Goal: Task Accomplishment & Management: Use online tool/utility

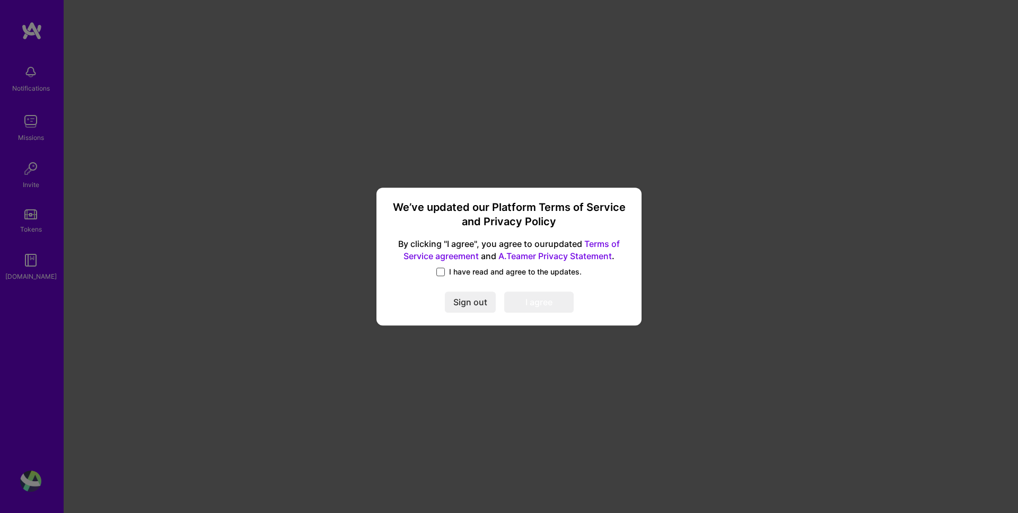
click at [439, 271] on span at bounding box center [440, 272] width 8 height 8
click at [0, 0] on input "I have read and agree to the updates." at bounding box center [0, 0] width 0 height 0
click at [521, 297] on button "I agree" at bounding box center [538, 302] width 69 height 21
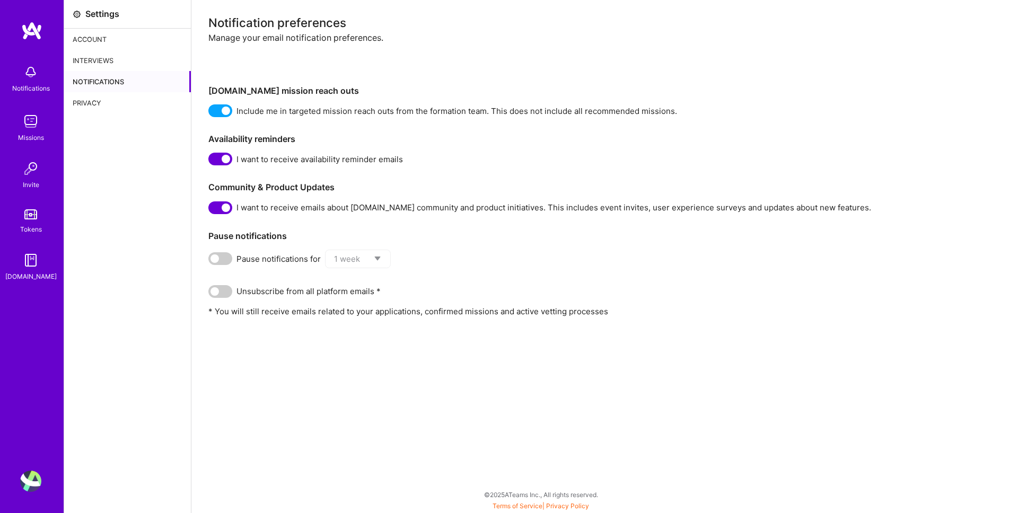
click at [31, 138] on div "Missions" at bounding box center [31, 137] width 26 height 11
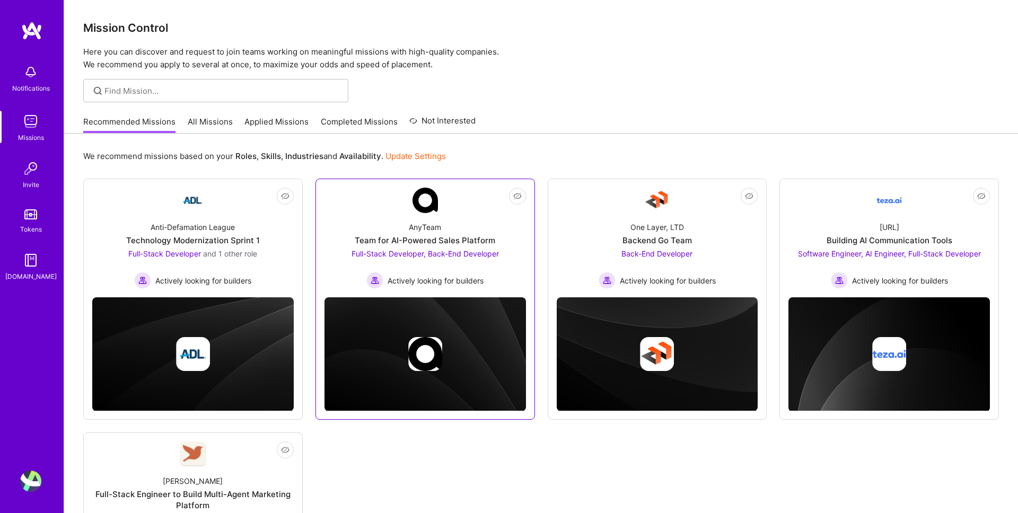
click at [401, 255] on span "Full-Stack Developer, Back-End Developer" at bounding box center [424, 253] width 147 height 9
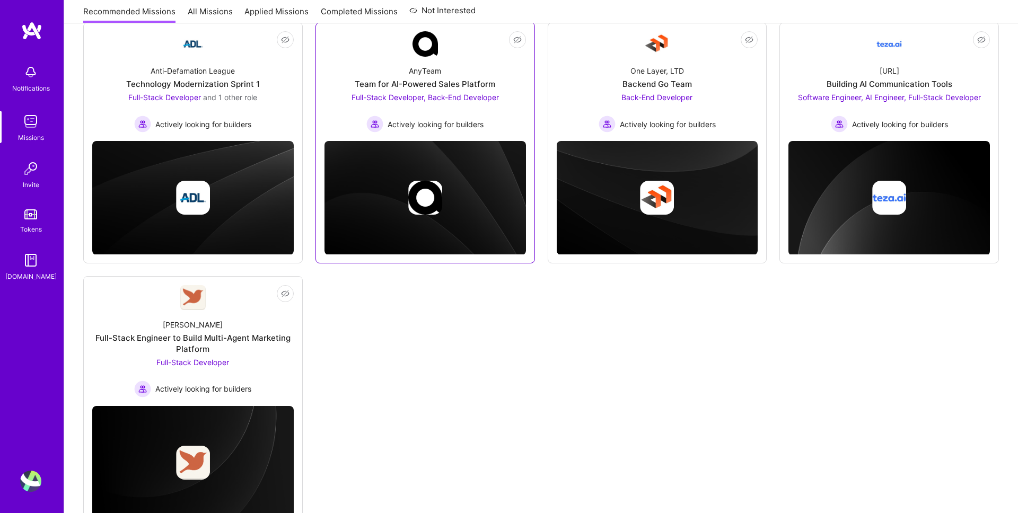
scroll to position [197, 0]
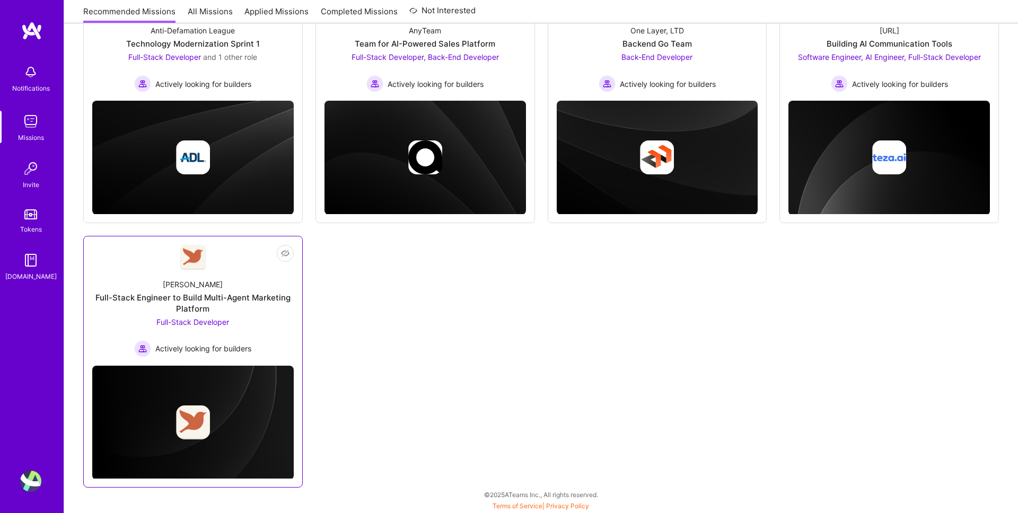
click at [183, 321] on span "Full-Stack Developer" at bounding box center [192, 322] width 73 height 9
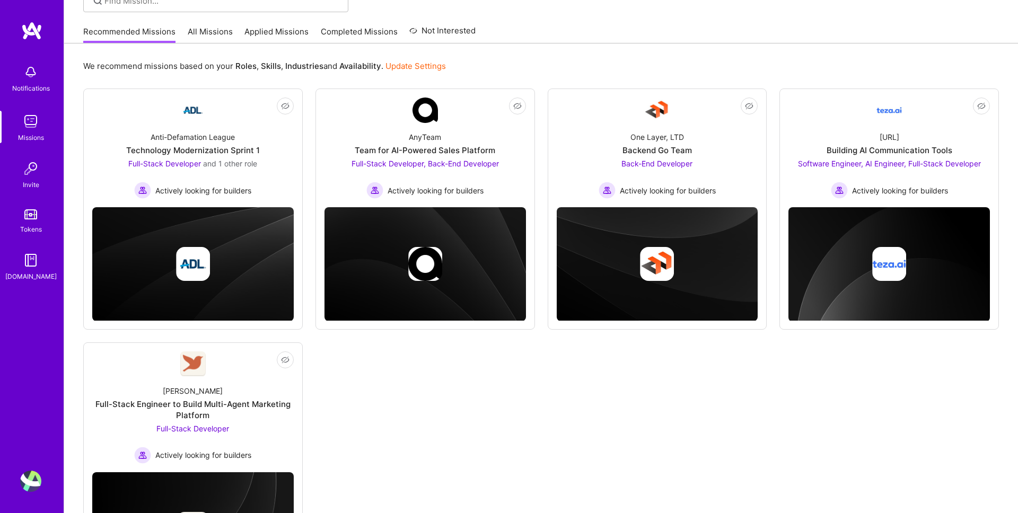
scroll to position [87, 0]
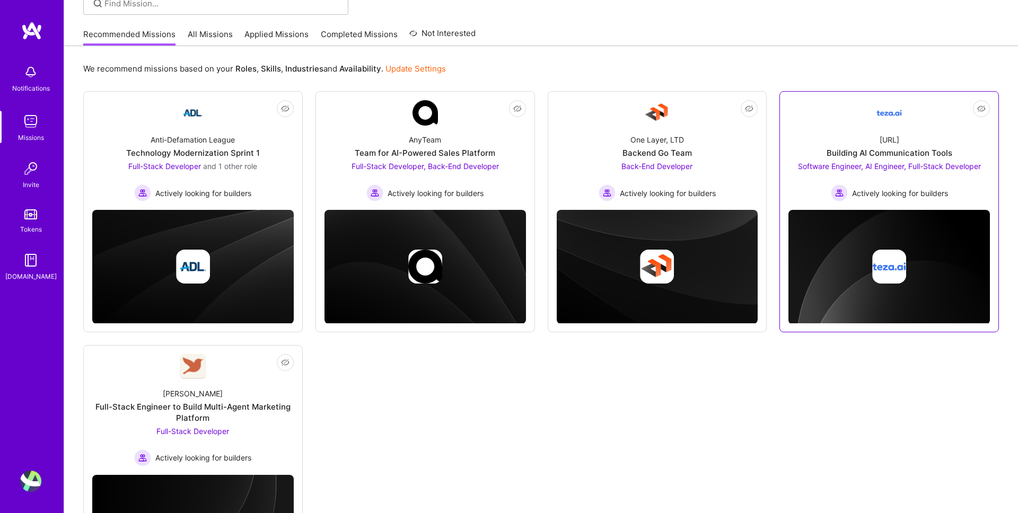
click at [891, 152] on div "Building AI Communication Tools" at bounding box center [889, 152] width 126 height 11
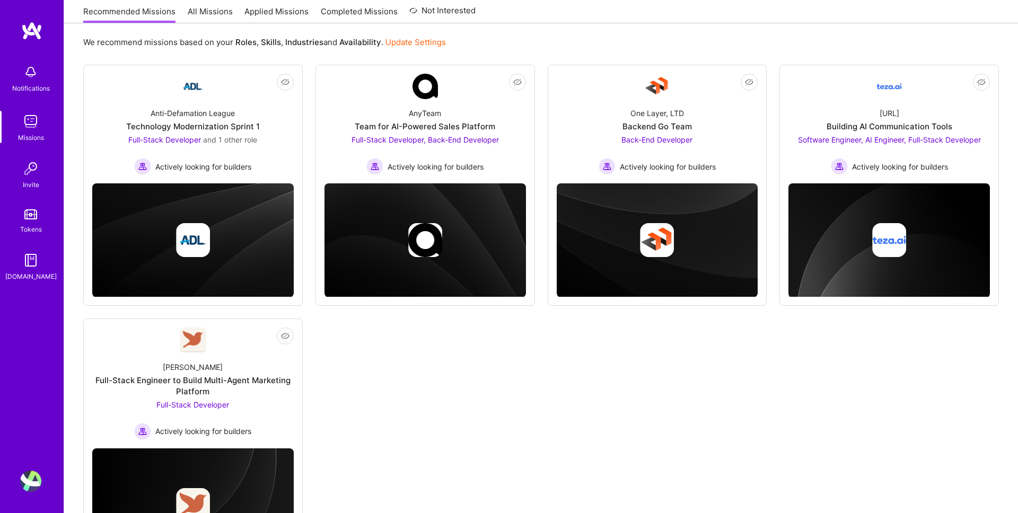
scroll to position [90, 0]
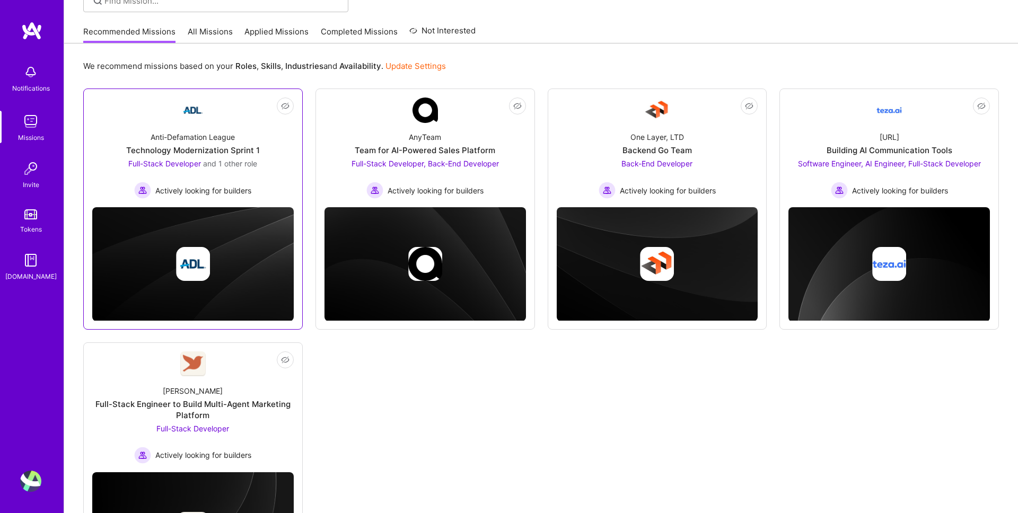
click at [168, 164] on span "Full-Stack Developer" at bounding box center [164, 163] width 73 height 9
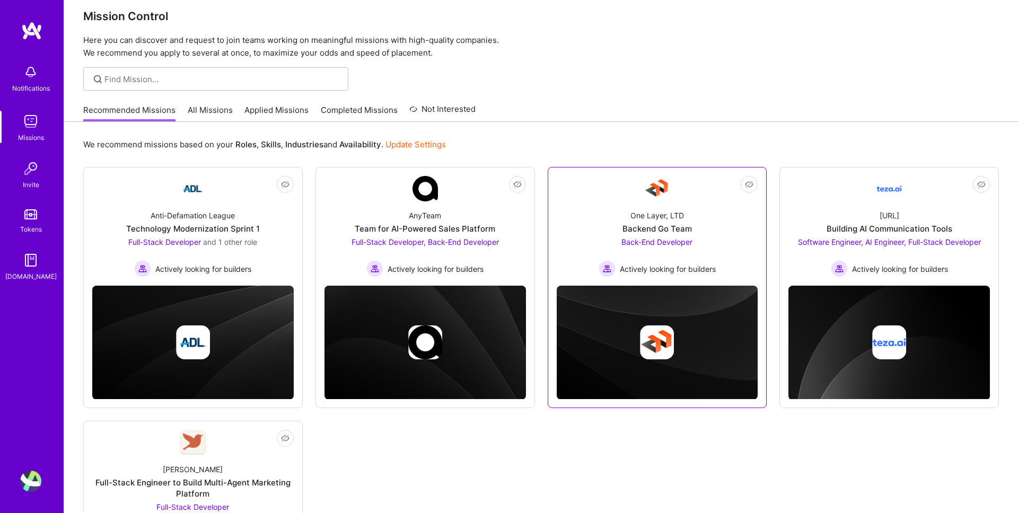
scroll to position [0, 0]
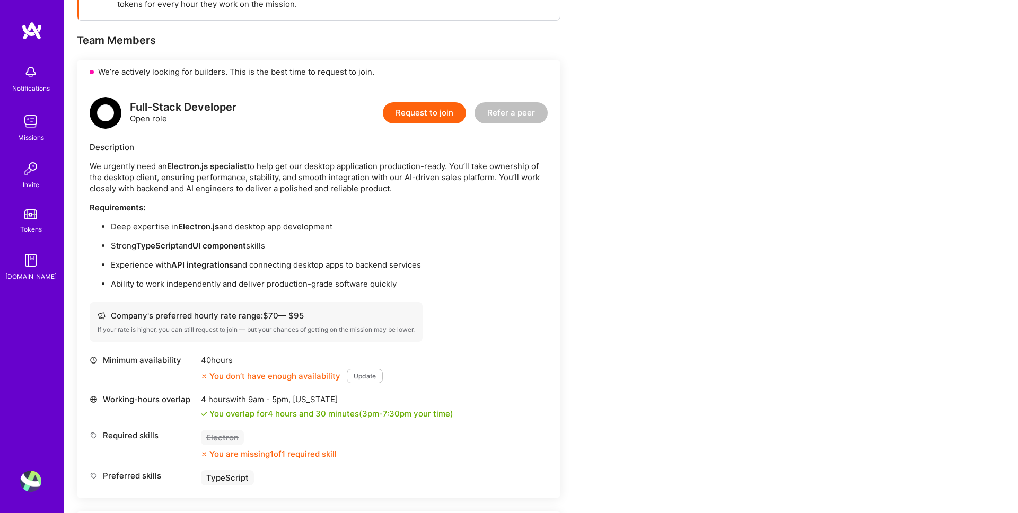
scroll to position [222, 0]
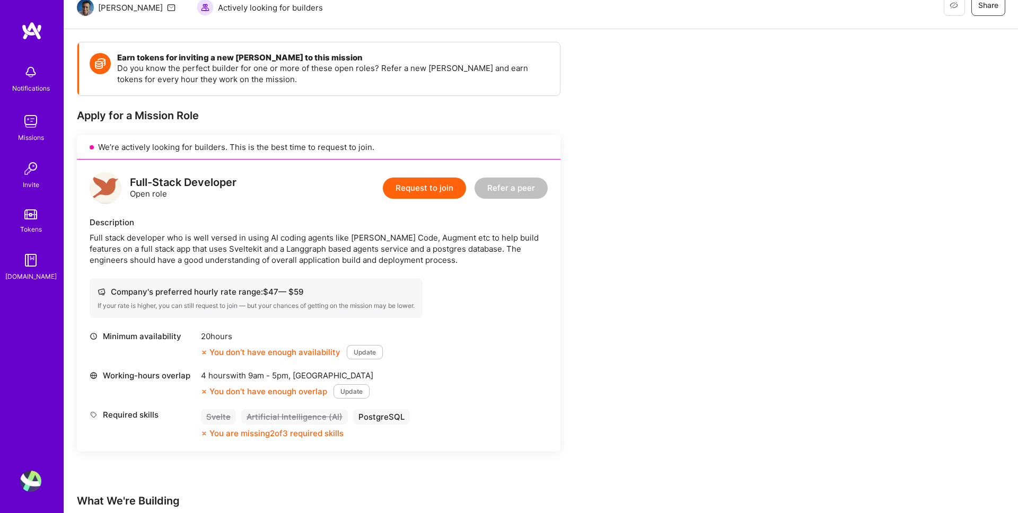
scroll to position [150, 0]
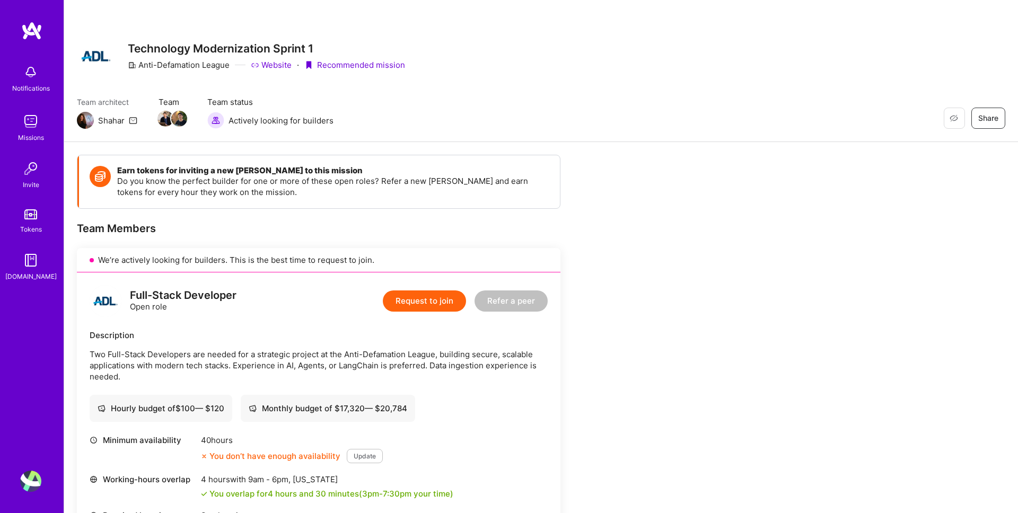
click at [278, 65] on link "Website" at bounding box center [271, 64] width 41 height 11
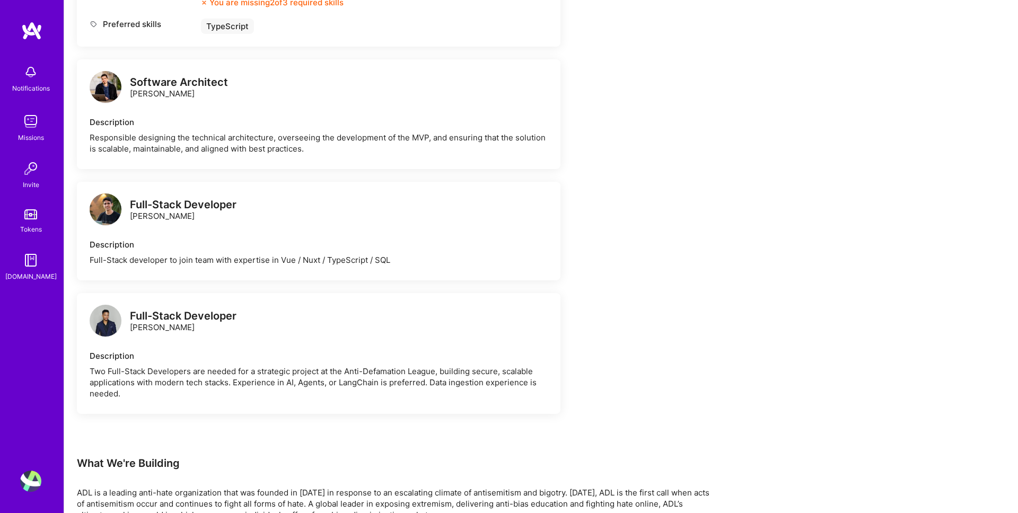
scroll to position [568, 0]
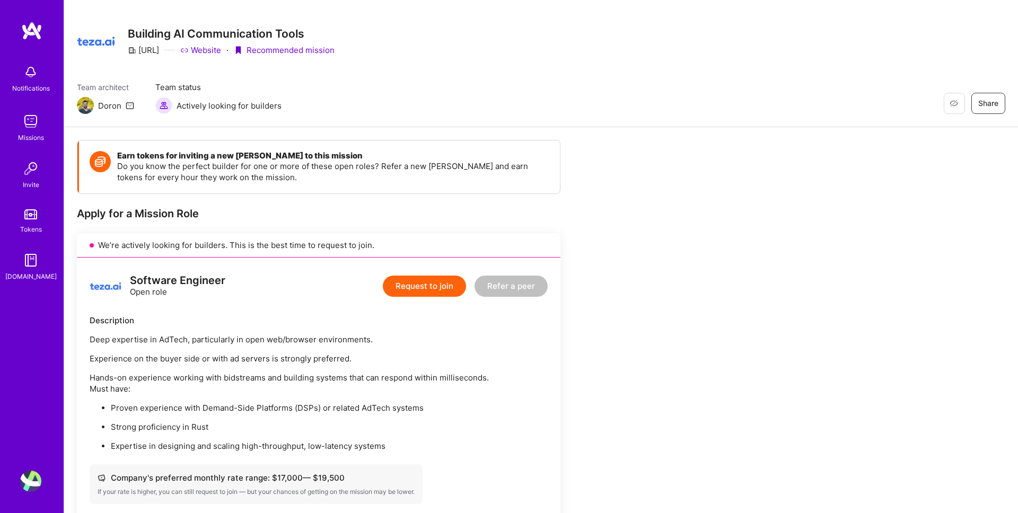
scroll to position [14, 0]
